Goal: Complete application form: Complete application form

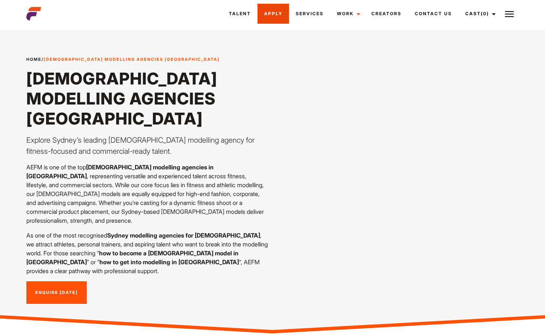
click at [275, 16] on link "Apply" at bounding box center [273, 14] width 32 height 20
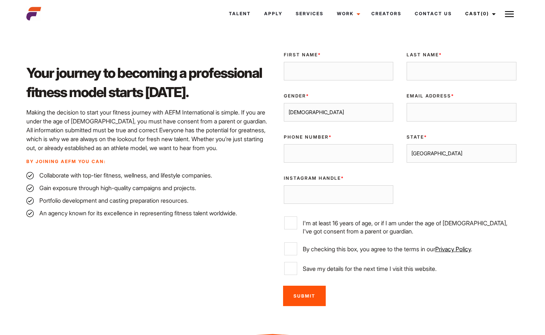
scroll to position [179, 0]
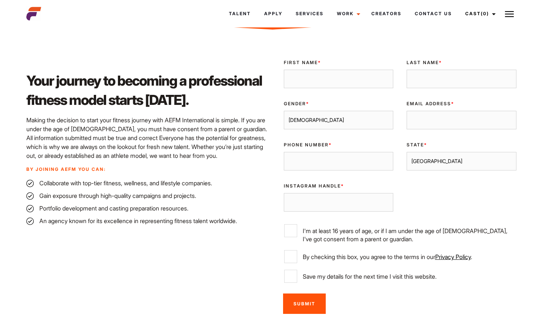
click at [350, 78] on input "First Name *" at bounding box center [339, 79] width 110 height 19
type input "Minh"
type input "[PERSON_NAME]"
type input "[EMAIL_ADDRESS][DOMAIN_NAME]"
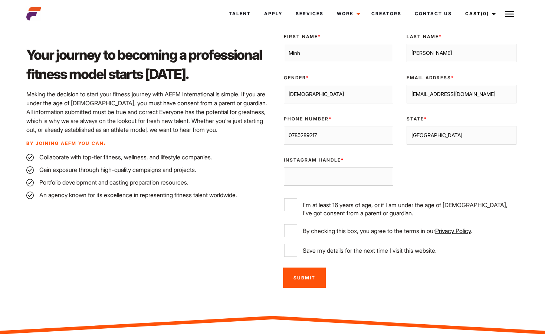
scroll to position [205, 0]
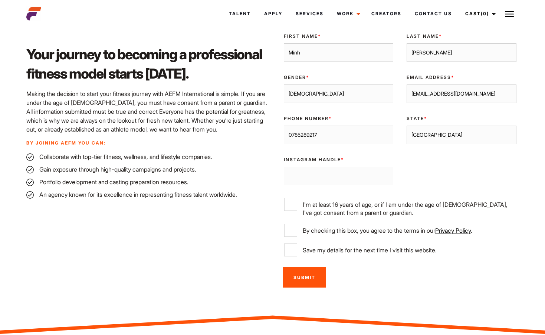
click at [367, 129] on input "0785289217" at bounding box center [339, 135] width 110 height 19
type input "0422364094"
click at [363, 174] on input "Instagram Handle *" at bounding box center [339, 176] width 110 height 19
type input "go.kuma.cun"
click at [284, 198] on input "I'm at least 16 years of age, or if I am under the age of [DEMOGRAPHIC_DATA], I…" at bounding box center [290, 204] width 13 height 13
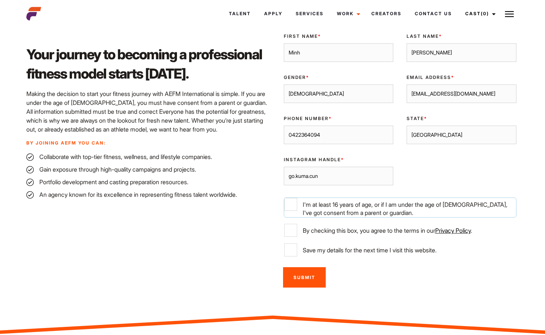
checkbox input "true"
click at [284, 224] on input "By checking this box, you agree to the terms in our Privacy Policy ." at bounding box center [290, 230] width 13 height 13
checkbox input "true"
click at [309, 272] on input "Submit" at bounding box center [304, 278] width 43 height 20
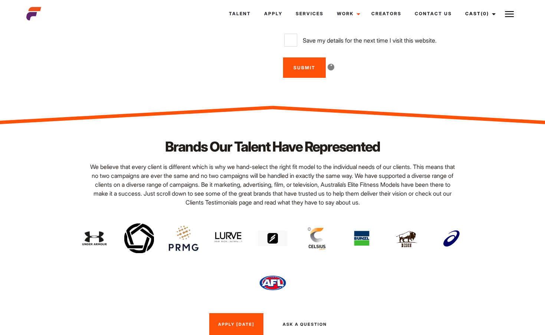
scroll to position [445, 0]
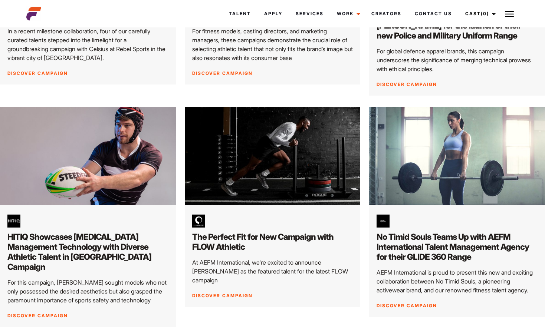
scroll to position [519, 0]
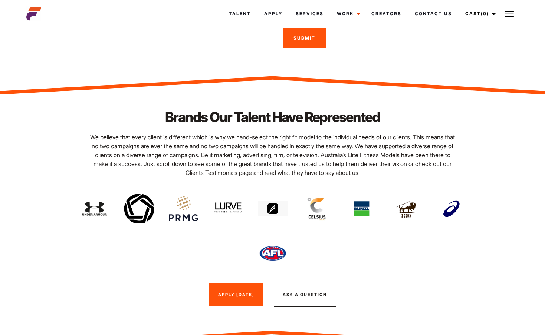
scroll to position [445, 0]
